Goal: Task Accomplishment & Management: Complete application form

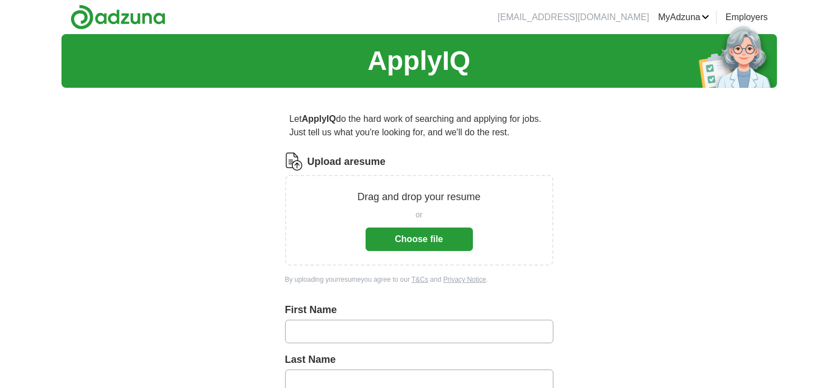
click at [416, 240] on button "Choose file" at bounding box center [419, 238] width 107 height 23
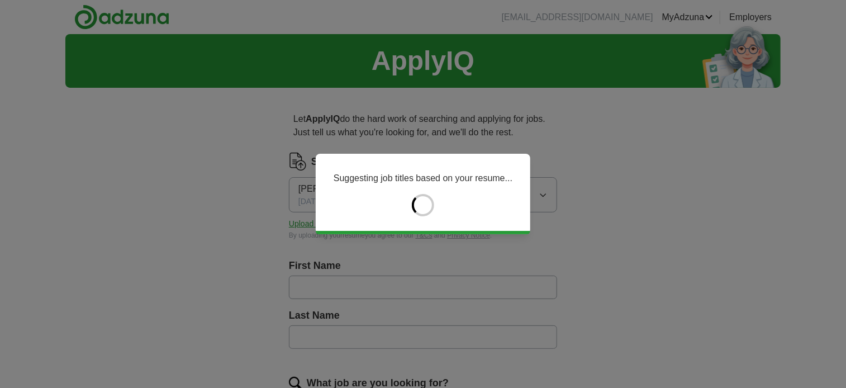
type input "*****"
type input "*******"
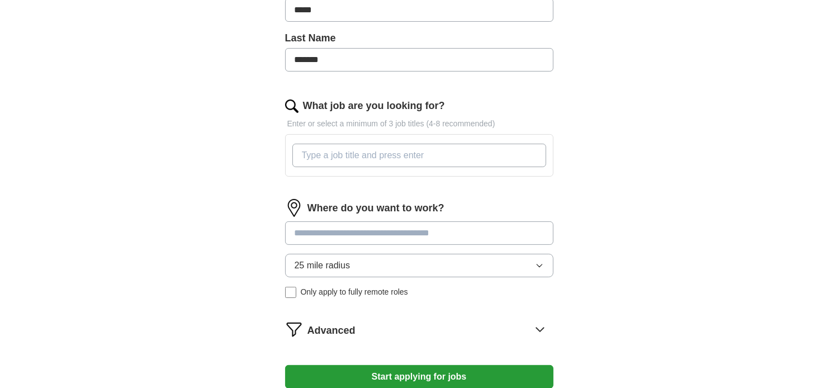
scroll to position [279, 0]
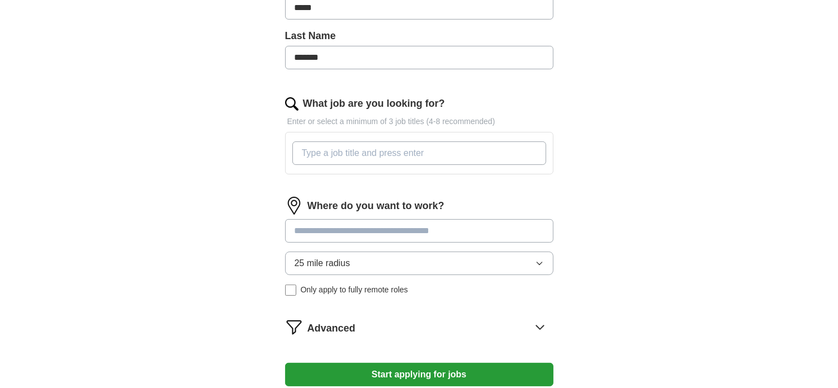
click at [338, 153] on input "What job are you looking for?" at bounding box center [419, 152] width 254 height 23
type input "service advisor, service manager"
click at [402, 229] on div "Where do you want to work? 25 mile radius Only apply to fully remote roles" at bounding box center [419, 251] width 268 height 108
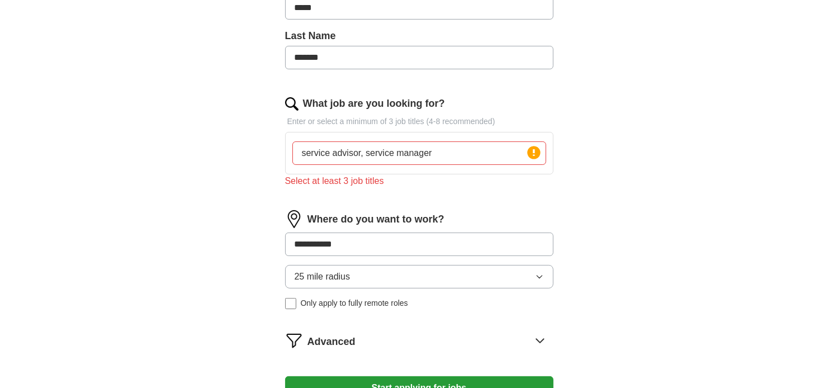
type input "**********"
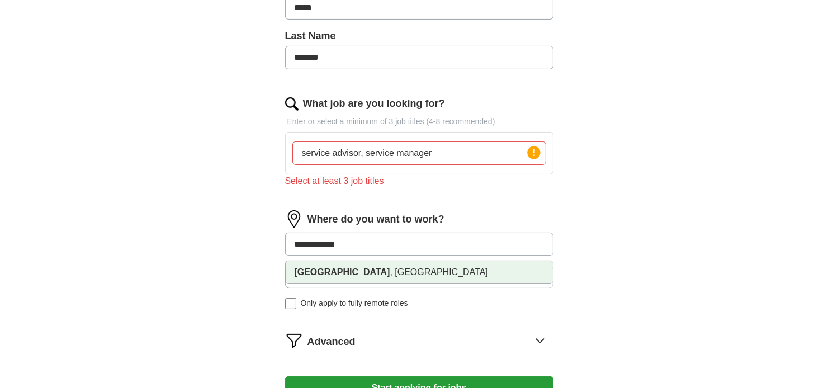
click at [348, 275] on li "[GEOGRAPHIC_DATA] , [GEOGRAPHIC_DATA]" at bounding box center [419, 272] width 267 height 22
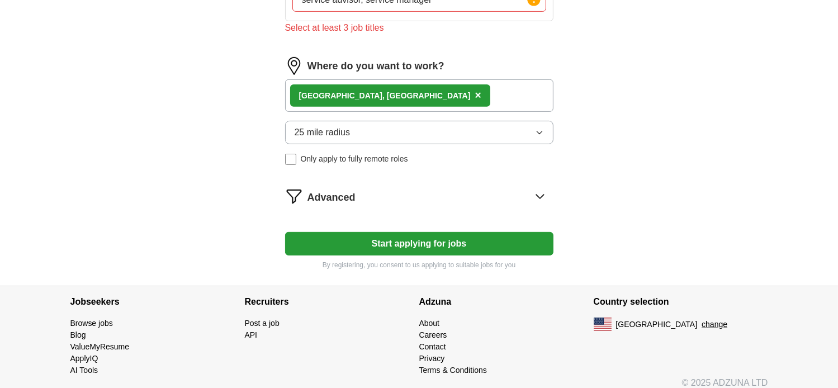
scroll to position [441, 0]
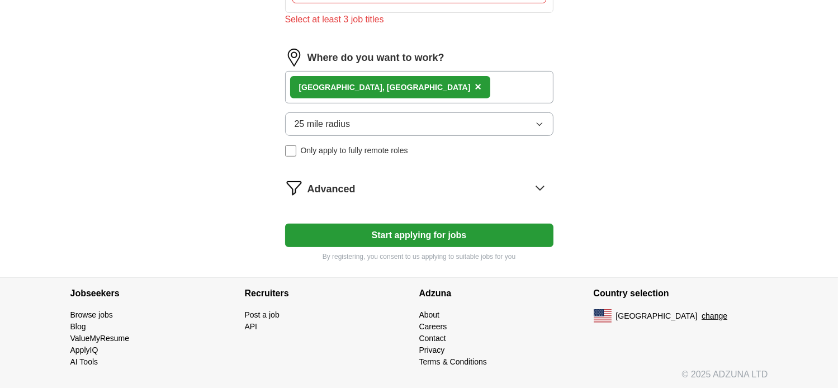
click at [409, 233] on button "Start applying for jobs" at bounding box center [419, 235] width 268 height 23
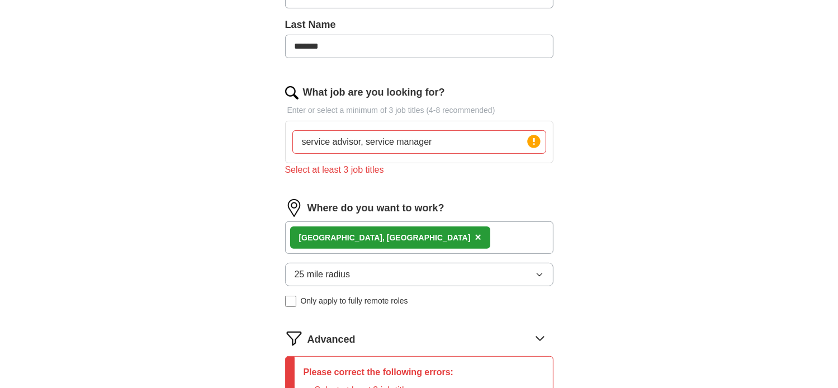
scroll to position [273, 0]
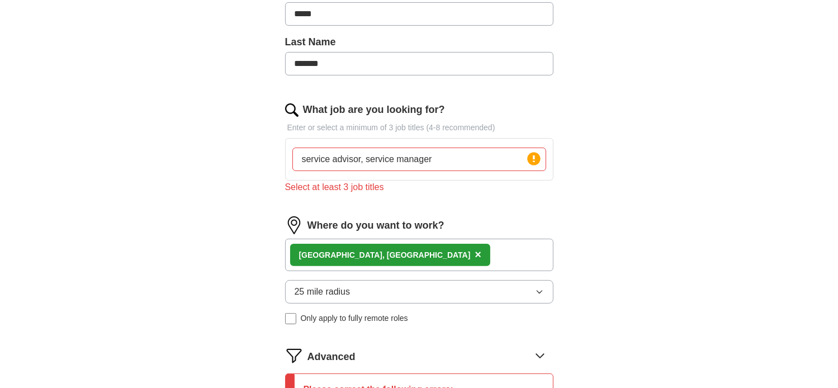
click at [460, 160] on input "service advisor, service manager" at bounding box center [419, 159] width 254 height 23
click at [588, 164] on div "Let ApplyIQ do the hard work of searching and applying for jobs. Just tell us w…" at bounding box center [419, 159] width 358 height 672
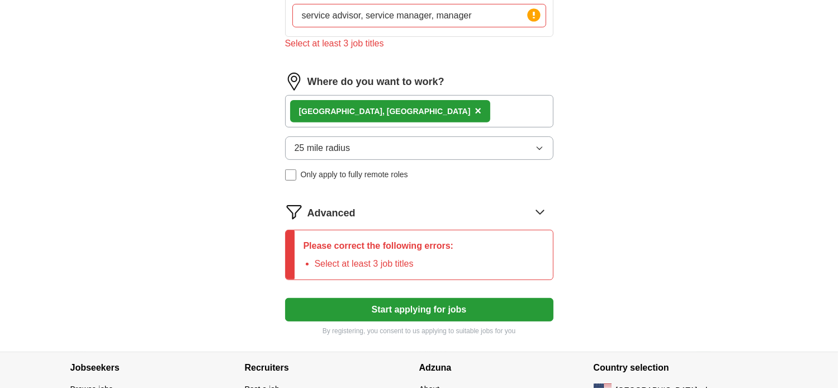
scroll to position [441, 0]
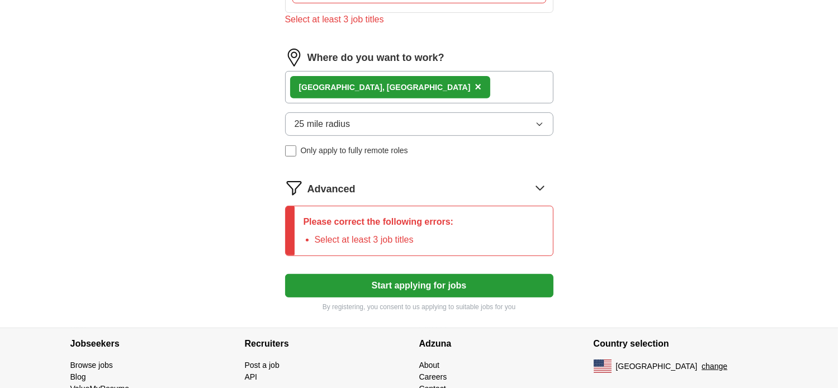
click at [402, 286] on button "Start applying for jobs" at bounding box center [419, 285] width 268 height 23
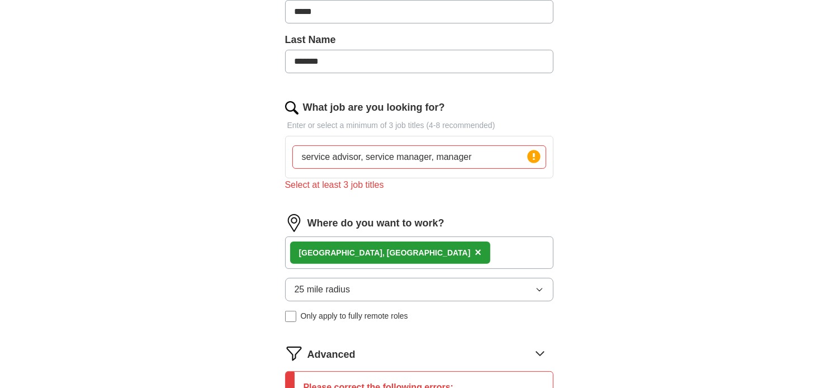
scroll to position [273, 0]
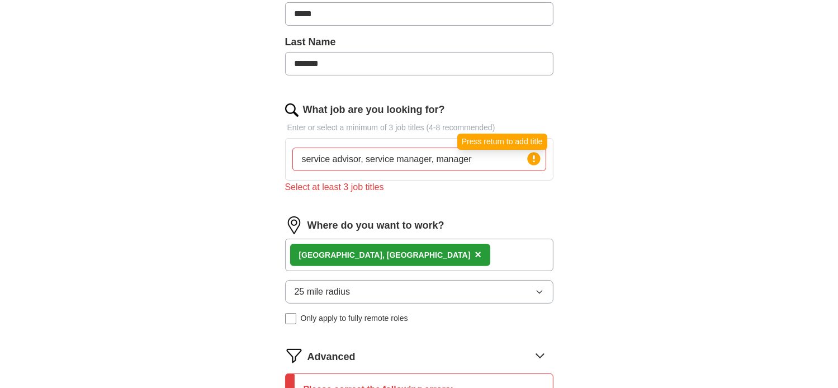
click at [534, 160] on circle at bounding box center [533, 158] width 13 height 13
click at [534, 160] on icon at bounding box center [534, 158] width 2 height 7
click at [485, 162] on input "service advisor, service manager, manager" at bounding box center [419, 159] width 254 height 23
click at [418, 193] on div "What job are you looking for? Enter or select a minimum of 3 job titles (4-8 re…" at bounding box center [419, 152] width 268 height 101
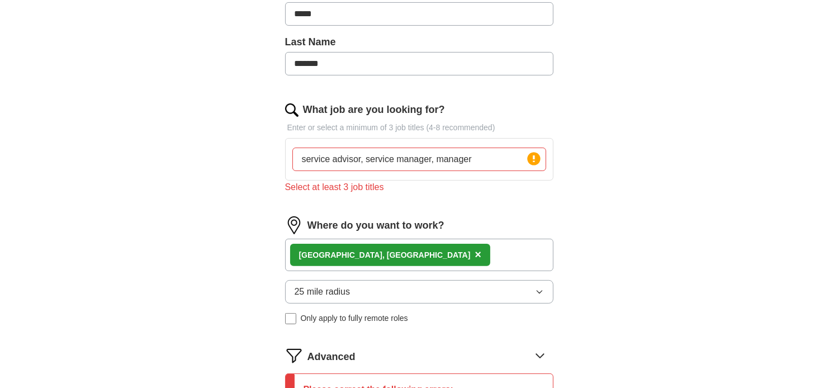
click at [368, 186] on div "Select at least 3 job titles" at bounding box center [419, 187] width 268 height 13
click at [481, 161] on input "service advisor, service manager, manager" at bounding box center [419, 159] width 254 height 23
type input "s"
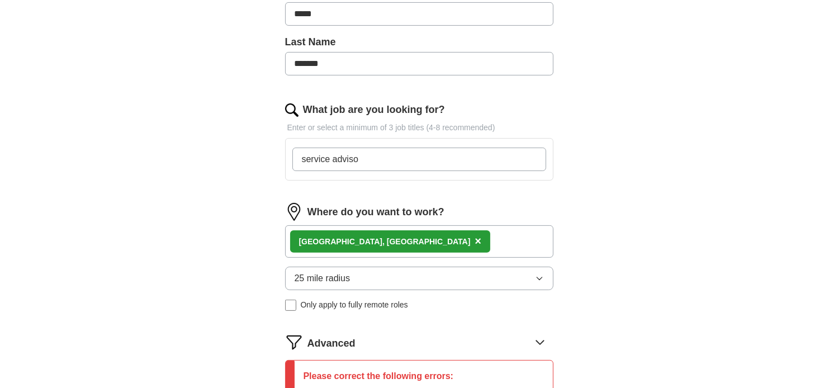
type input "service advisor"
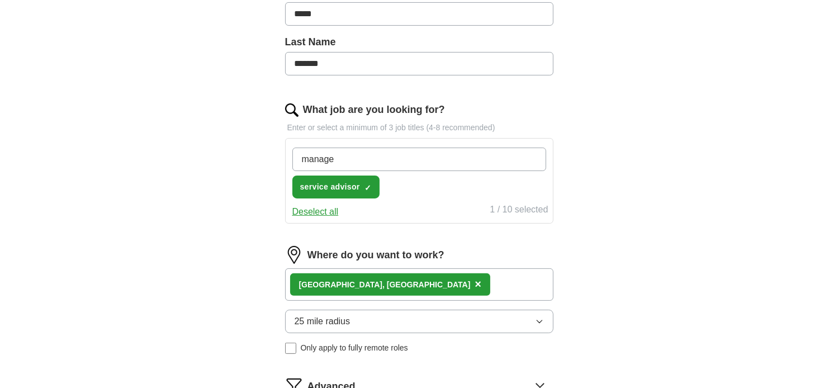
type input "manager"
type input "service manager"
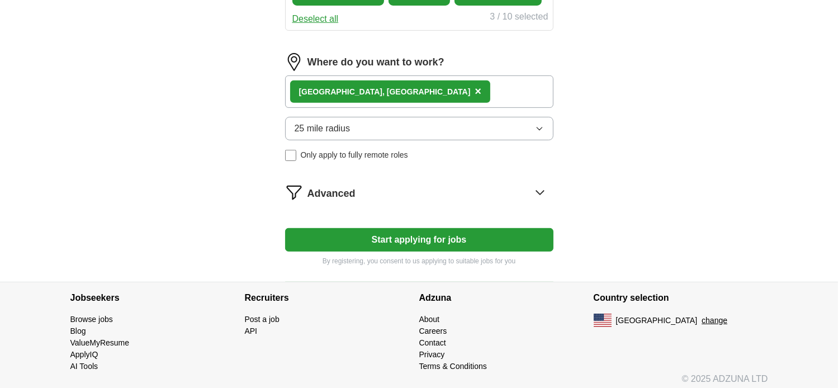
scroll to position [470, 0]
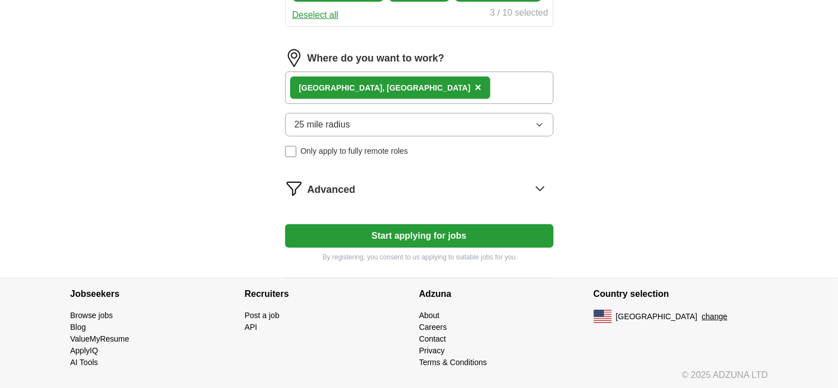
click at [397, 231] on button "Start applying for jobs" at bounding box center [419, 235] width 268 height 23
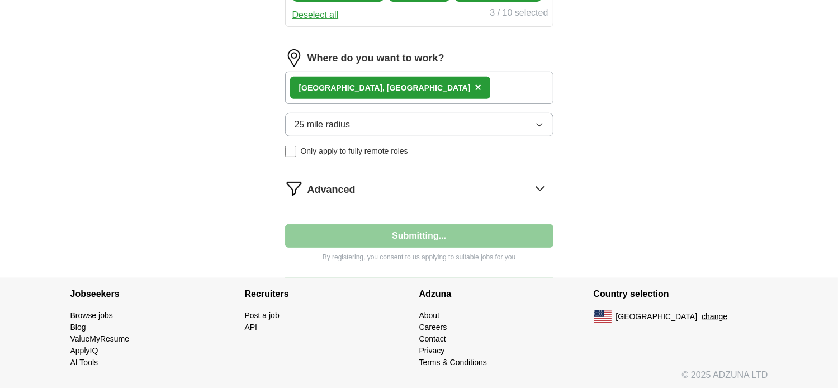
select select "**"
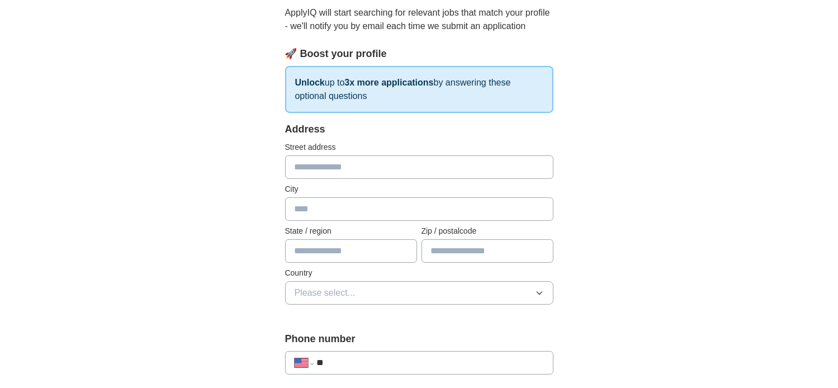
scroll to position [0, 0]
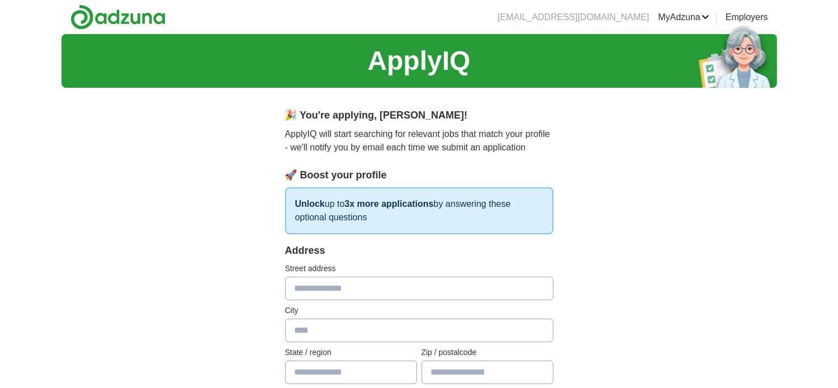
click at [325, 286] on input "text" at bounding box center [419, 288] width 268 height 23
type input "**********"
type input "**"
type input "*****"
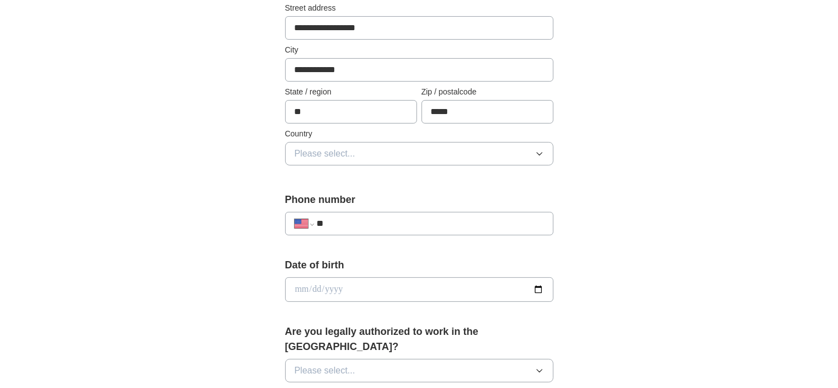
scroll to position [279, 0]
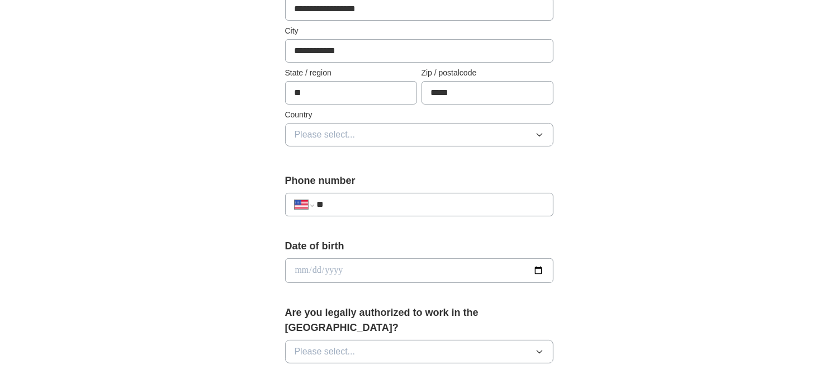
click at [347, 135] on span "Please select..." at bounding box center [325, 134] width 61 height 13
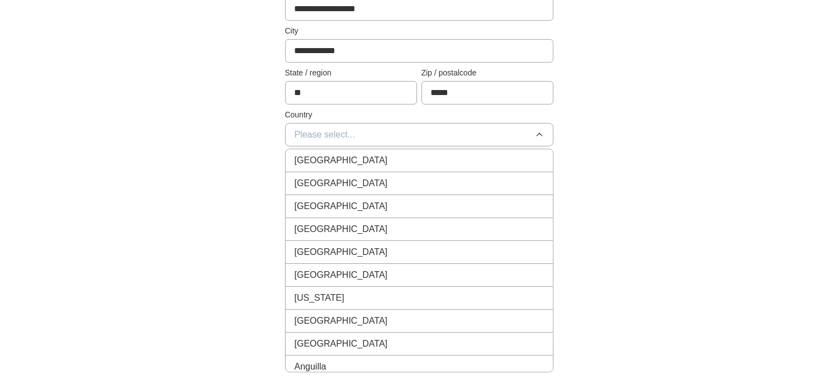
click at [341, 183] on span "[GEOGRAPHIC_DATA]" at bounding box center [341, 183] width 93 height 13
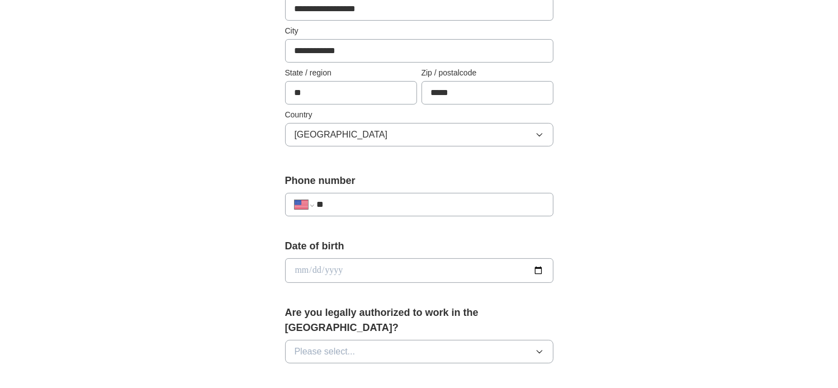
click at [358, 205] on input "**" at bounding box center [429, 204] width 227 height 13
type input "**********"
click at [534, 269] on input "date" at bounding box center [419, 270] width 268 height 25
type input "**********"
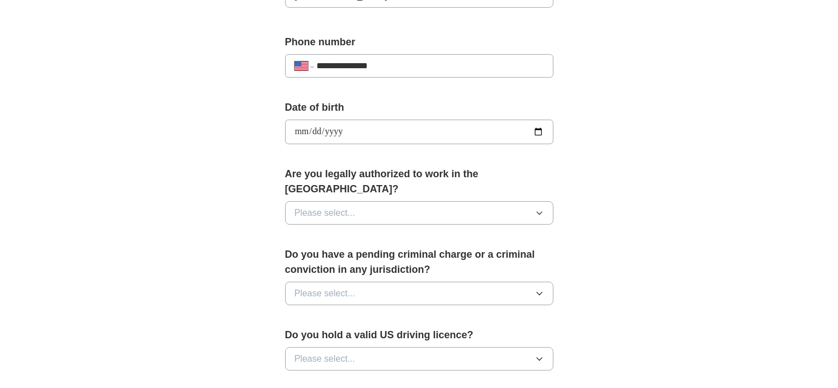
scroll to position [447, 0]
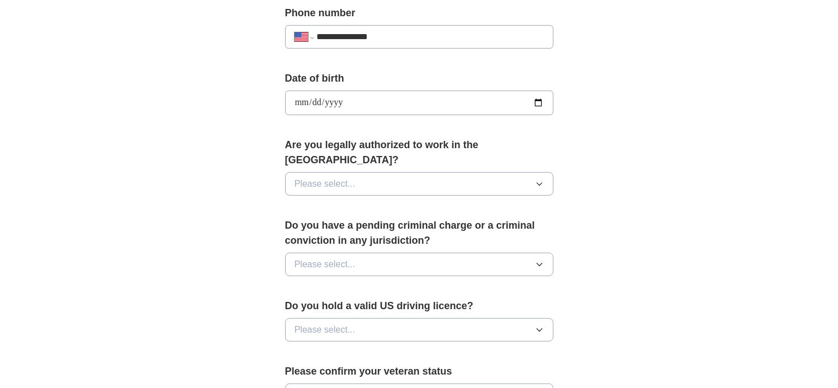
click at [434, 172] on button "Please select..." at bounding box center [419, 183] width 268 height 23
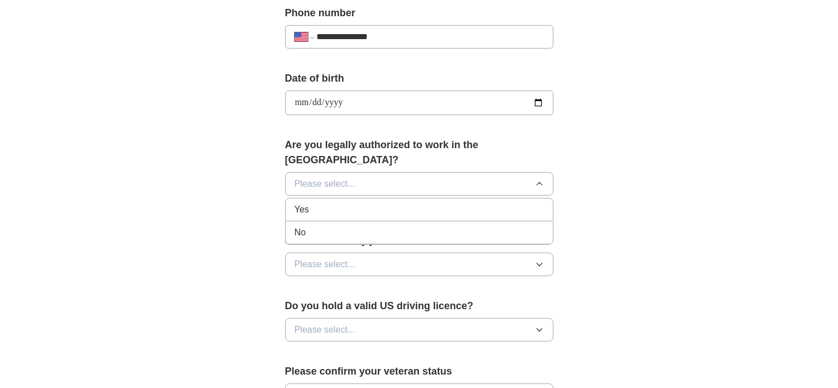
click at [354, 203] on div "Yes" at bounding box center [419, 209] width 249 height 13
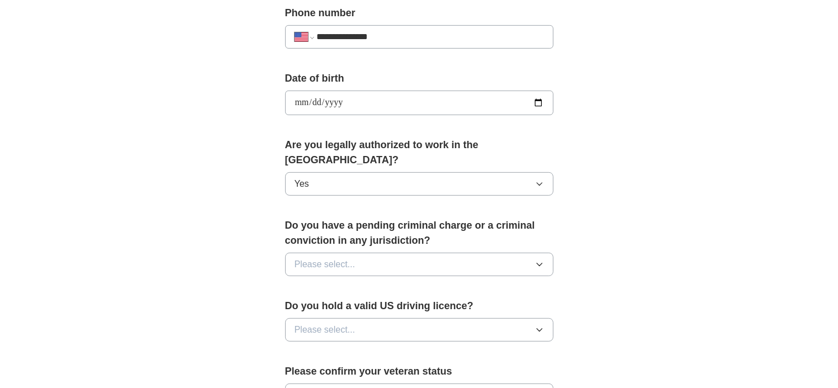
click at [343, 258] on span "Please select..." at bounding box center [325, 264] width 61 height 13
click at [326, 306] on div "No" at bounding box center [419, 312] width 249 height 13
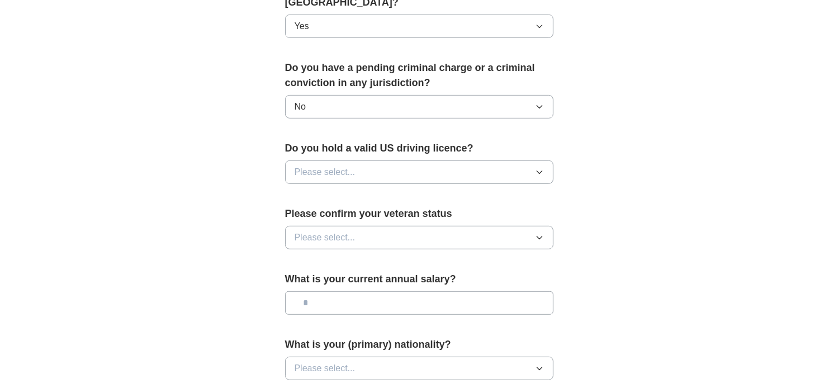
scroll to position [615, 0]
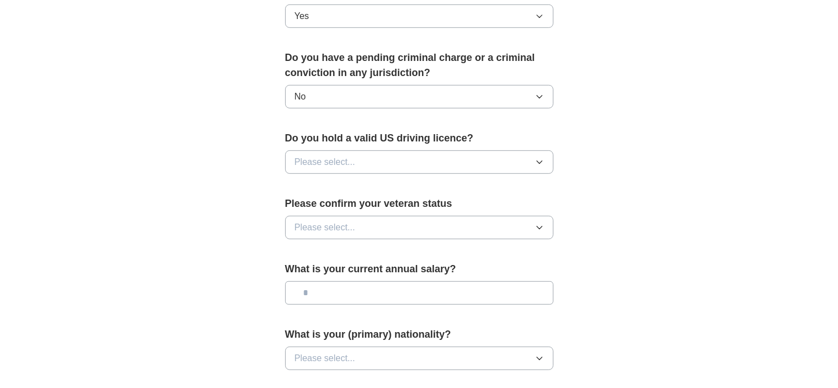
click at [338, 155] on span "Please select..." at bounding box center [325, 161] width 61 height 13
click at [342, 181] on div "Yes" at bounding box center [419, 187] width 249 height 13
click at [342, 221] on span "Please select..." at bounding box center [325, 227] width 61 height 13
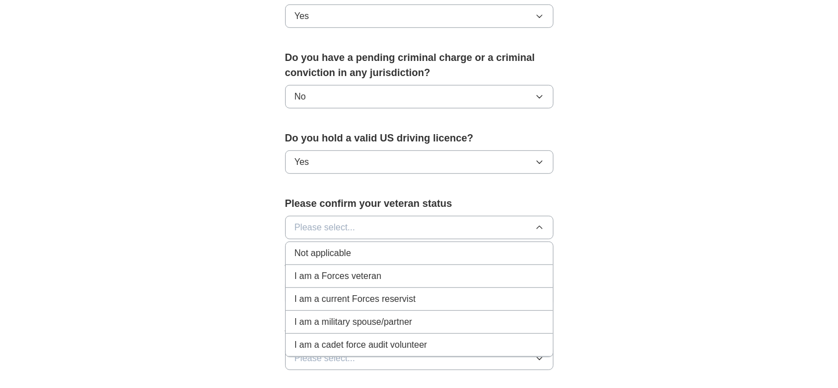
click at [329, 246] on span "Not applicable" at bounding box center [323, 252] width 56 height 13
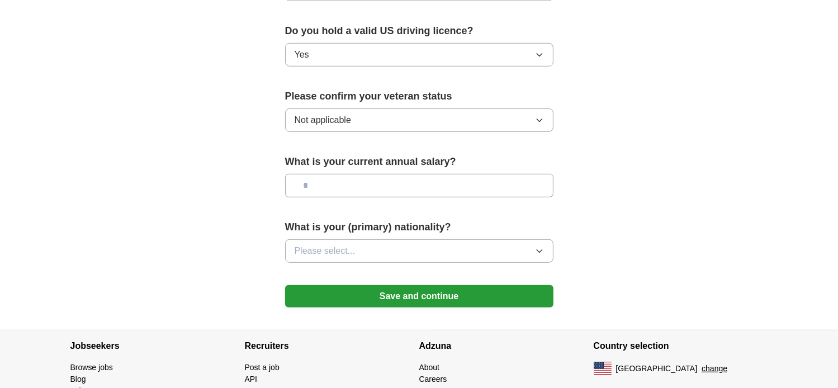
scroll to position [727, 0]
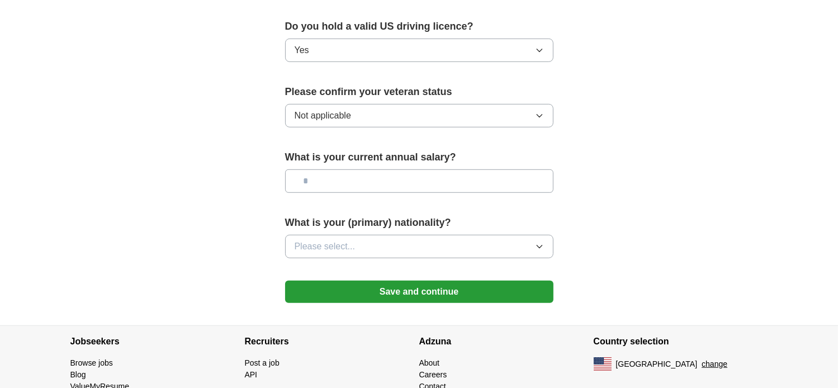
click at [338, 169] on input "text" at bounding box center [419, 180] width 268 height 23
type input "*******"
click at [335, 240] on span "Please select..." at bounding box center [325, 246] width 61 height 13
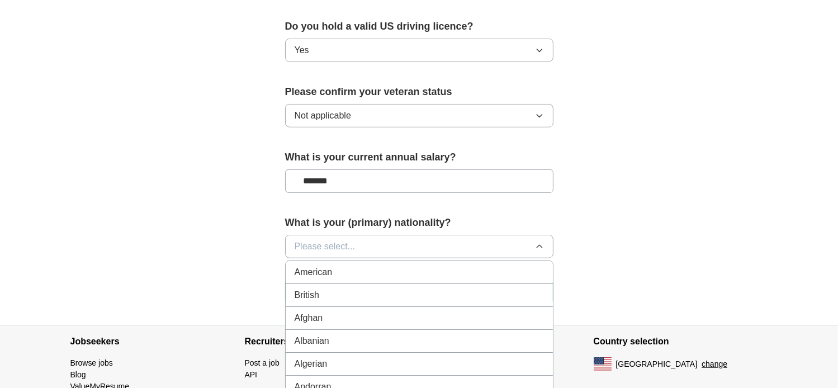
click at [325, 265] on span "American" at bounding box center [314, 271] width 38 height 13
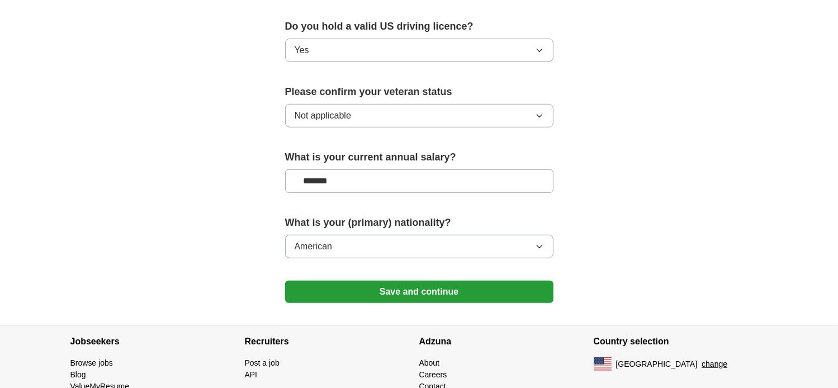
click at [406, 281] on button "Save and continue" at bounding box center [419, 292] width 268 height 22
